Goal: Transaction & Acquisition: Purchase product/service

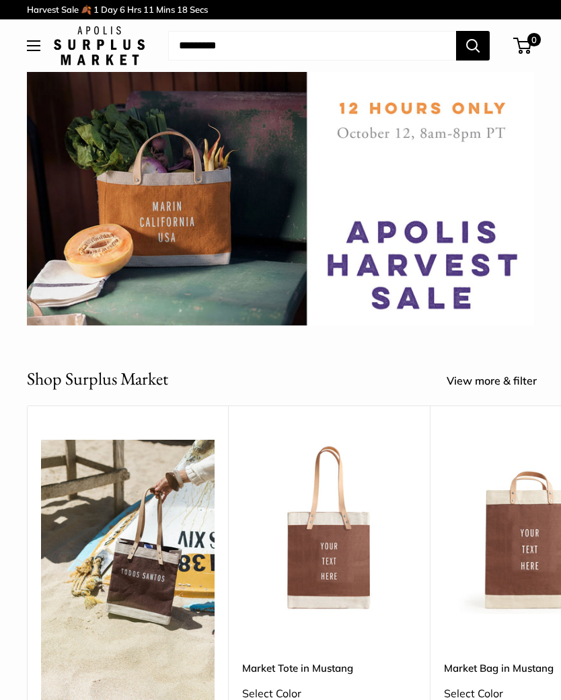
click at [322, 566] on img at bounding box center [329, 527] width 174 height 174
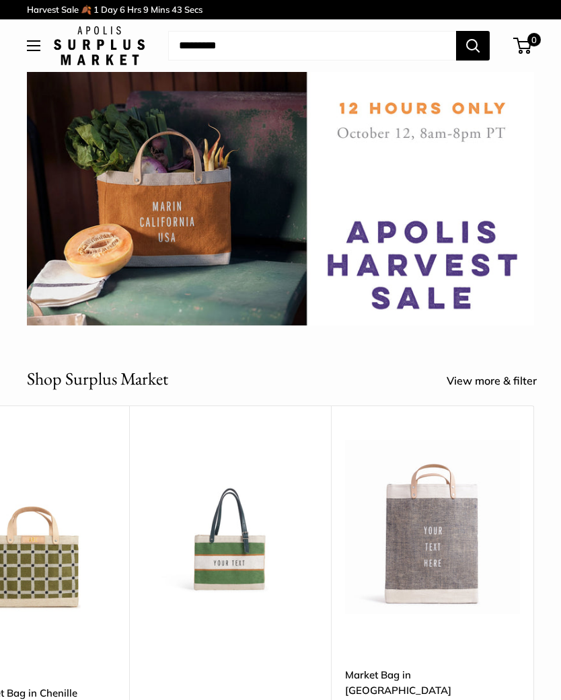
scroll to position [0, 4339]
click at [405, 563] on img at bounding box center [432, 527] width 174 height 174
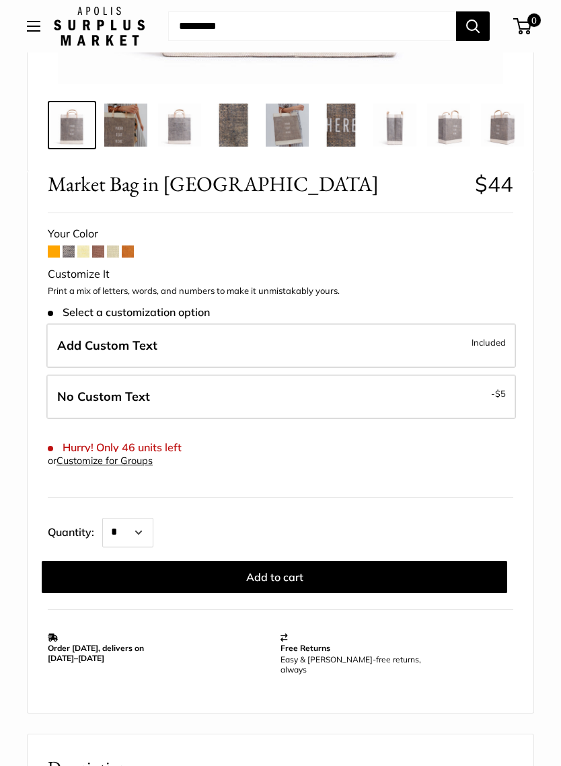
scroll to position [503, 0]
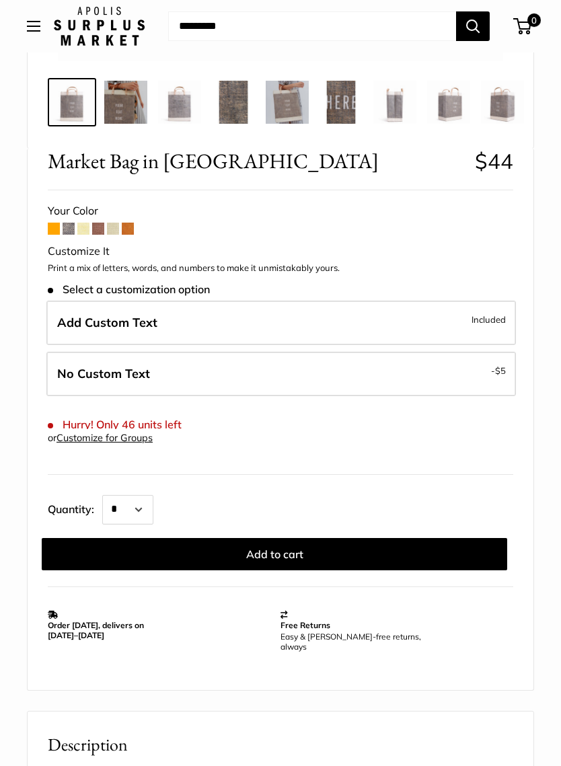
click at [72, 324] on span "Add Custom Text" at bounding box center [107, 322] width 100 height 15
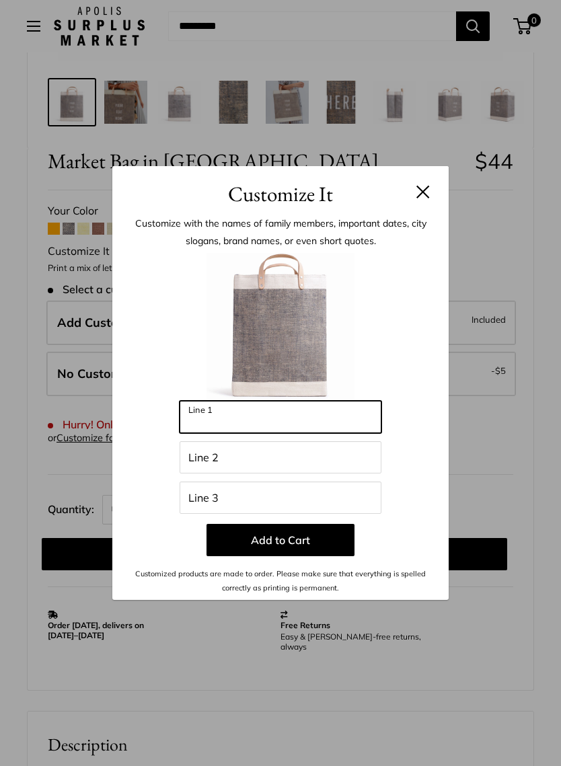
click at [190, 416] on input "Line 1" at bounding box center [281, 417] width 202 height 32
type input "**"
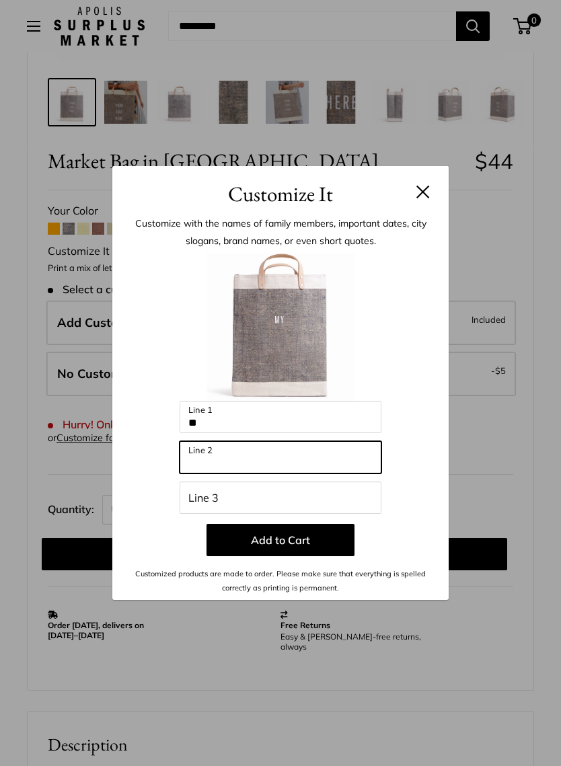
click at [197, 457] on input "Line 2" at bounding box center [281, 457] width 202 height 32
type input "********"
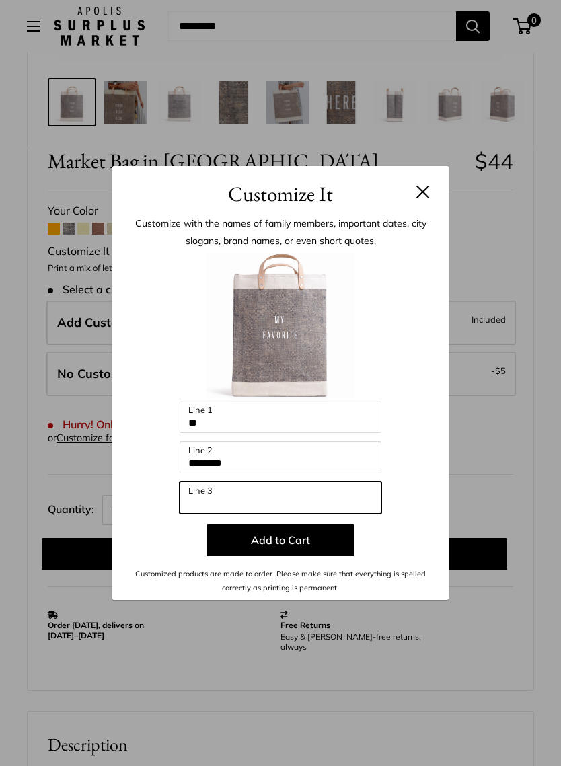
click at [188, 501] on input "Line 3" at bounding box center [281, 497] width 202 height 32
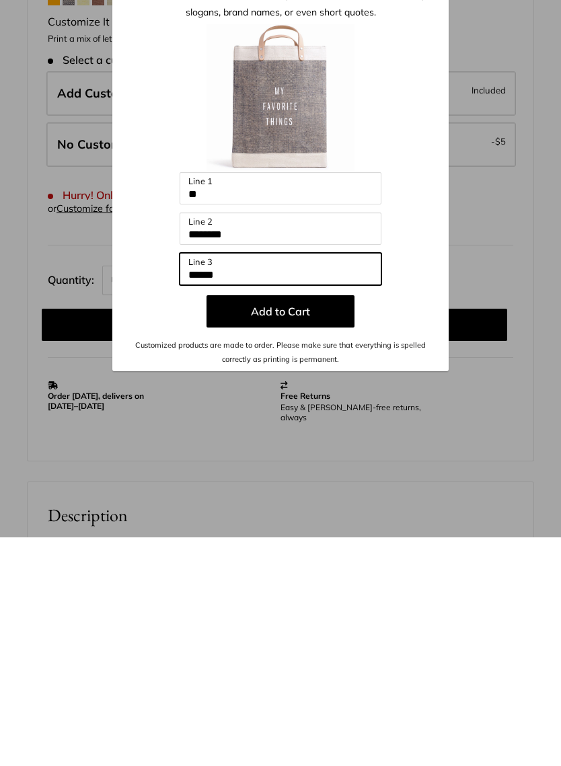
type input "******"
click at [233, 524] on button "Add to Cart" at bounding box center [280, 540] width 148 height 32
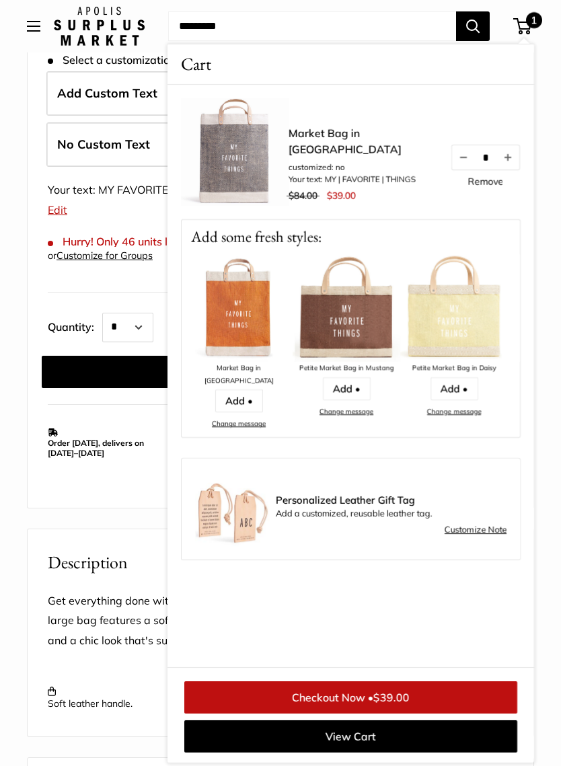
click at [507, 167] on button "Increase quantity by 1" at bounding box center [507, 157] width 23 height 24
click at [512, 165] on button "Increase quantity by 1" at bounding box center [507, 157] width 23 height 24
click at [24, 288] on div "Home Early Access: Harvest Sale Market Market Bag in [GEOGRAPHIC_DATA] Prev Our…" at bounding box center [280, 259] width 561 height 1839
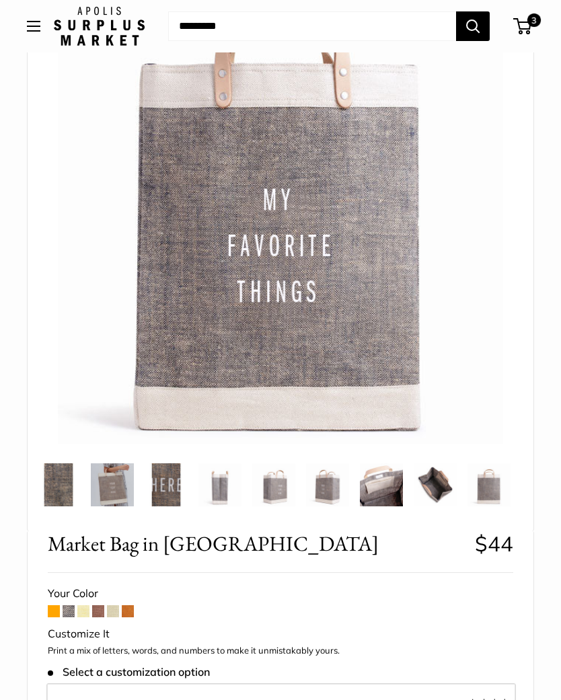
scroll to position [0, 175]
click at [379, 500] on img at bounding box center [381, 484] width 43 height 43
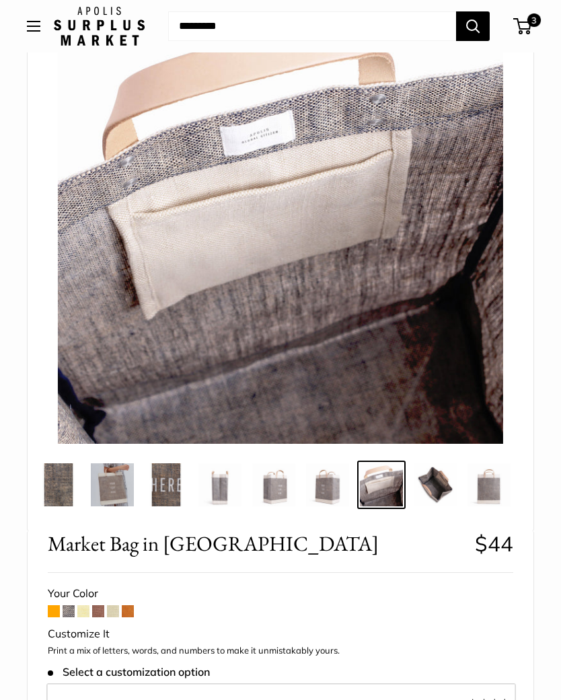
click at [432, 482] on img at bounding box center [435, 484] width 43 height 43
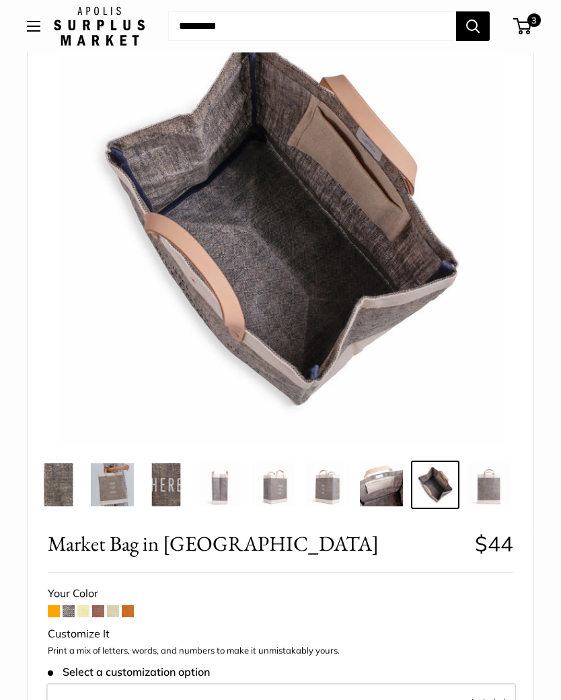
click at [284, 496] on img at bounding box center [273, 484] width 43 height 43
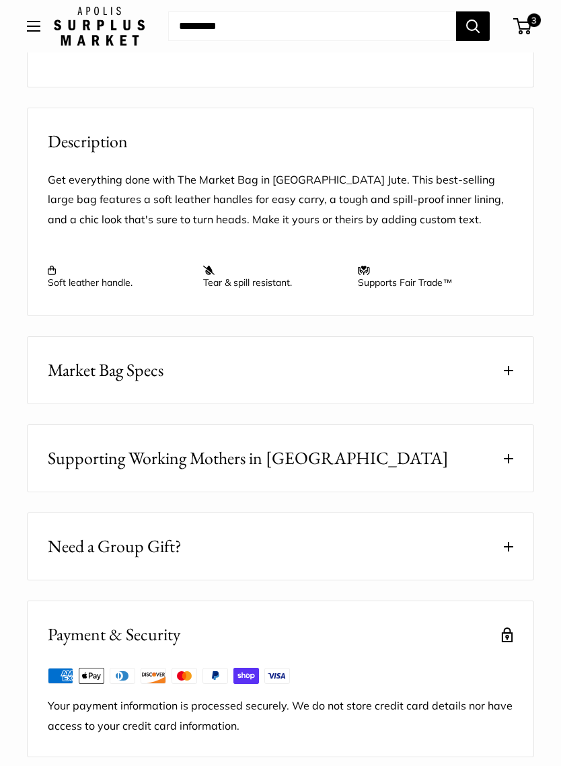
scroll to position [1154, 0]
click at [49, 373] on span "Market Bag Specs" at bounding box center [106, 369] width 116 height 26
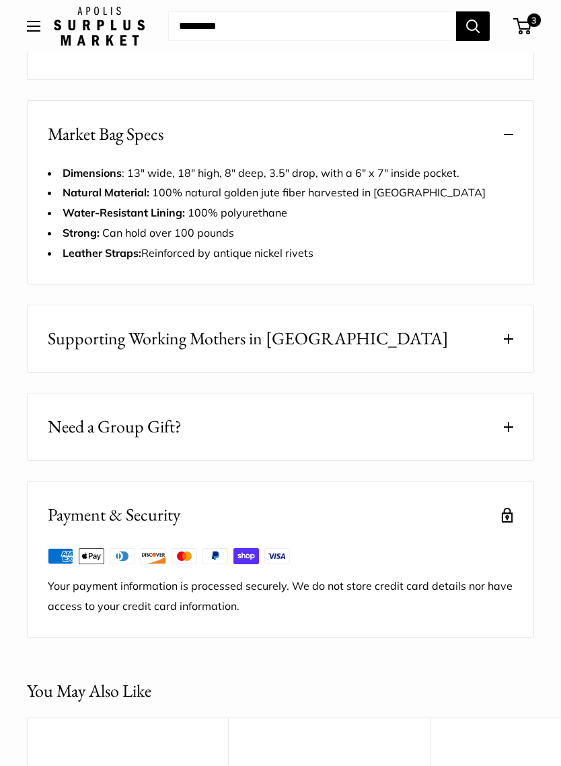
scroll to position [1393, 0]
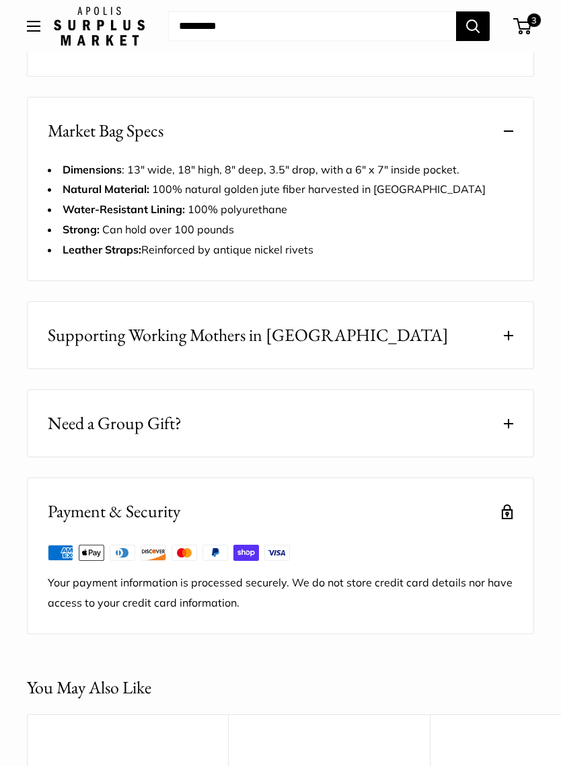
click at [40, 362] on button "Supporting Working Mothers in [GEOGRAPHIC_DATA]" at bounding box center [281, 335] width 506 height 67
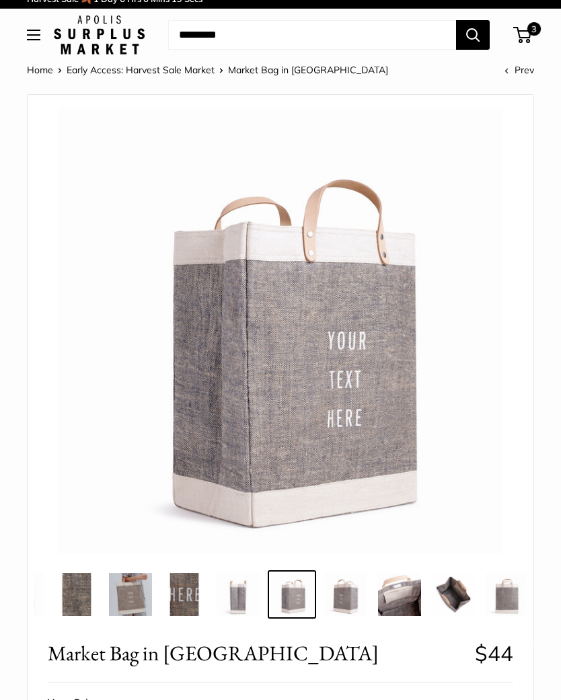
scroll to position [0, 0]
